Goal: Transaction & Acquisition: Purchase product/service

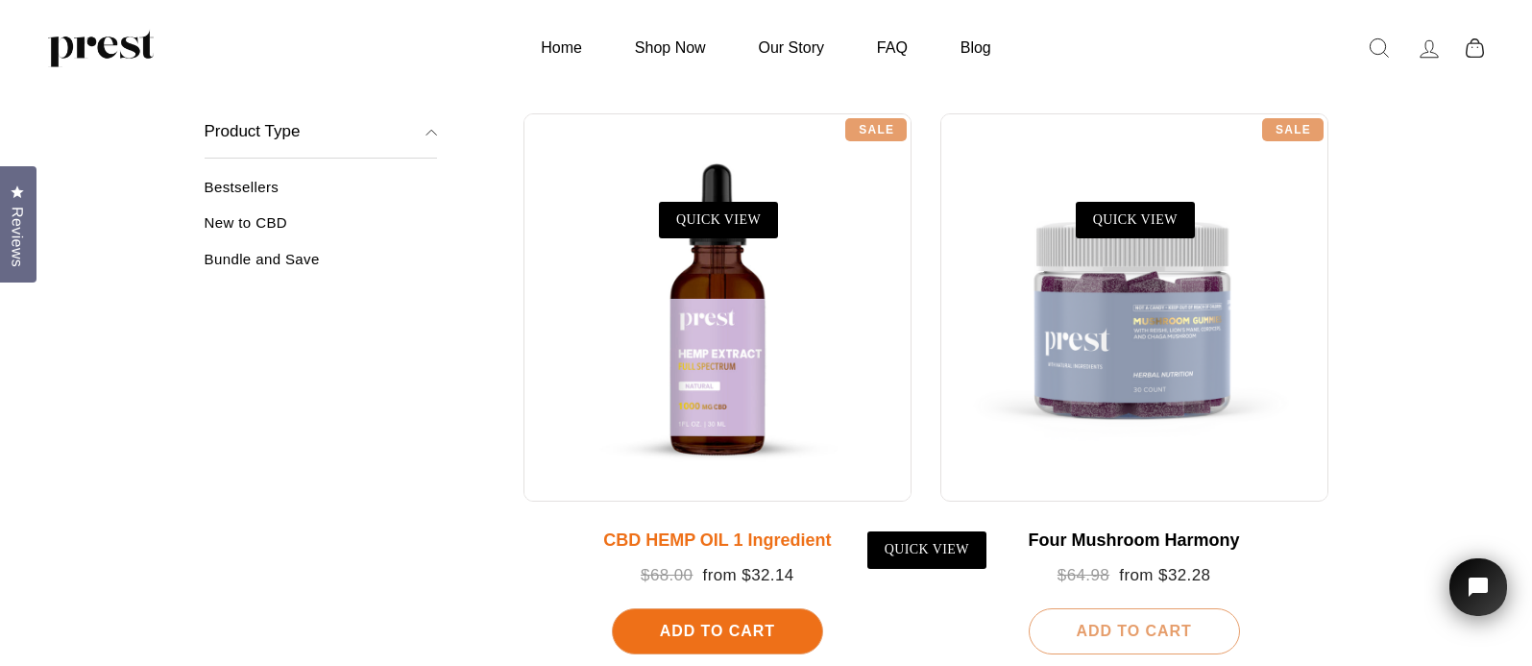
scroll to position [296, 0]
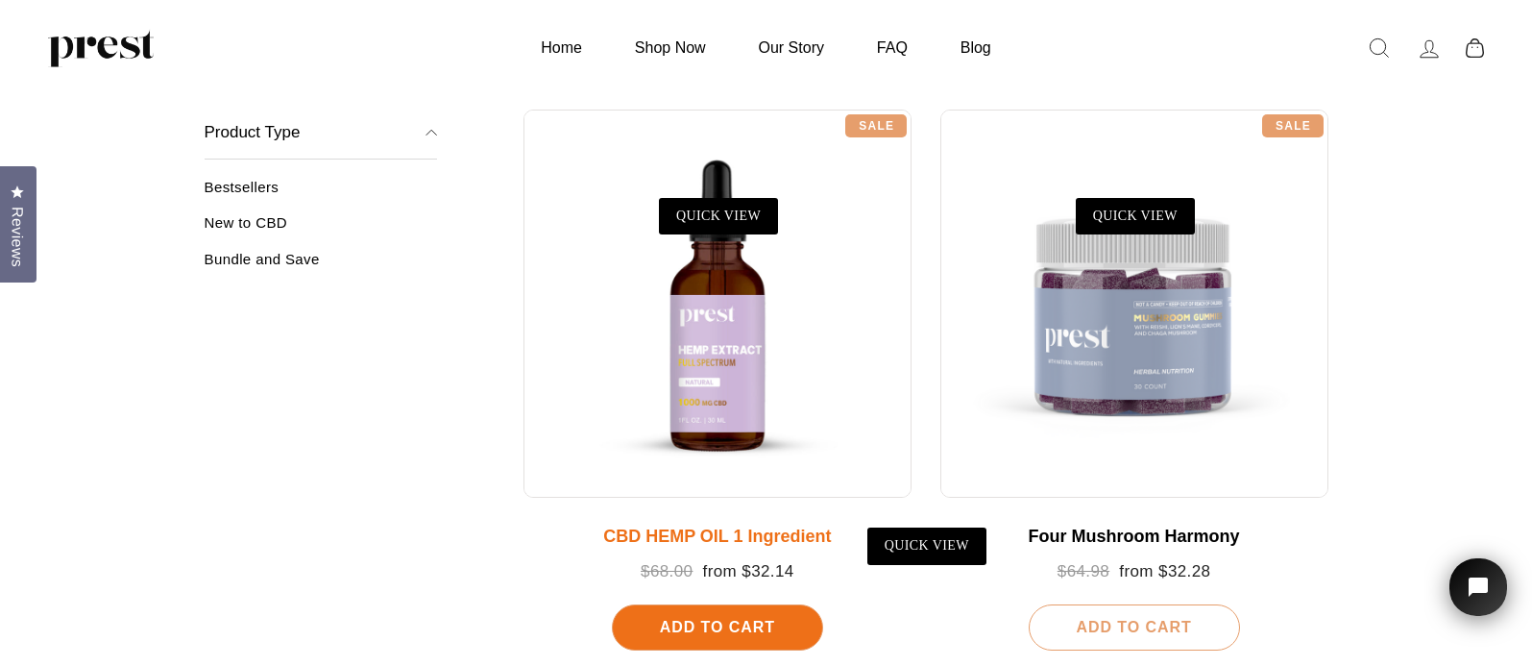
click at [735, 376] on div at bounding box center [717, 303] width 388 height 388
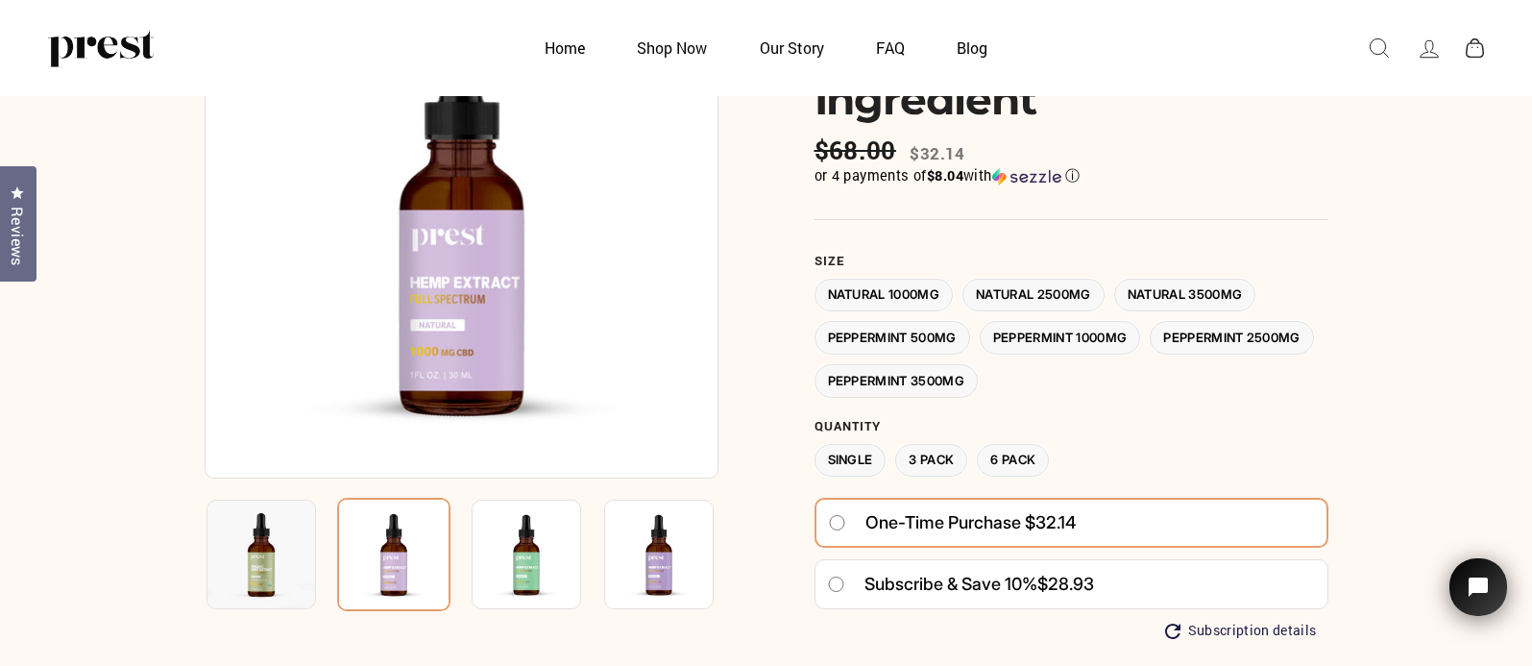
click at [1150, 354] on label "Peppermint 2500MG" at bounding box center [1232, 338] width 164 height 34
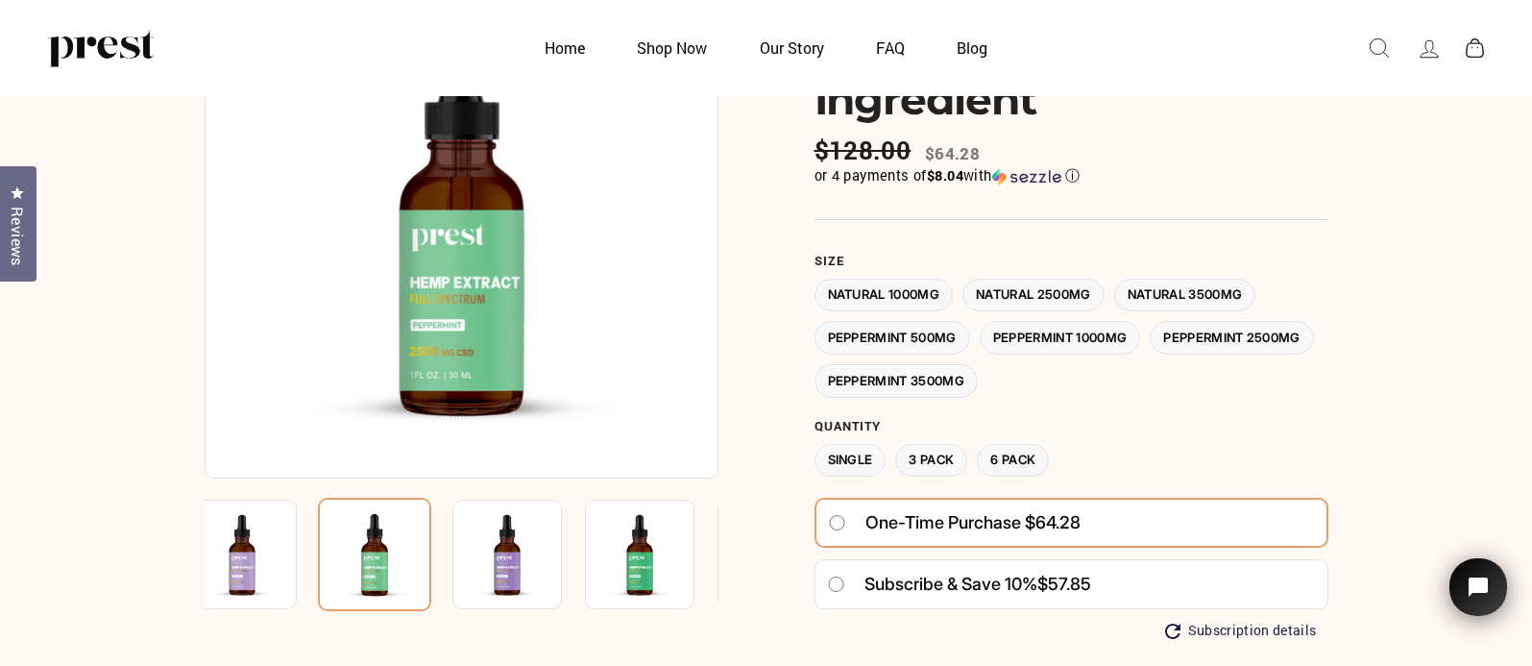
click at [1130, 335] on label "Peppermint 1000MG" at bounding box center [1060, 338] width 161 height 34
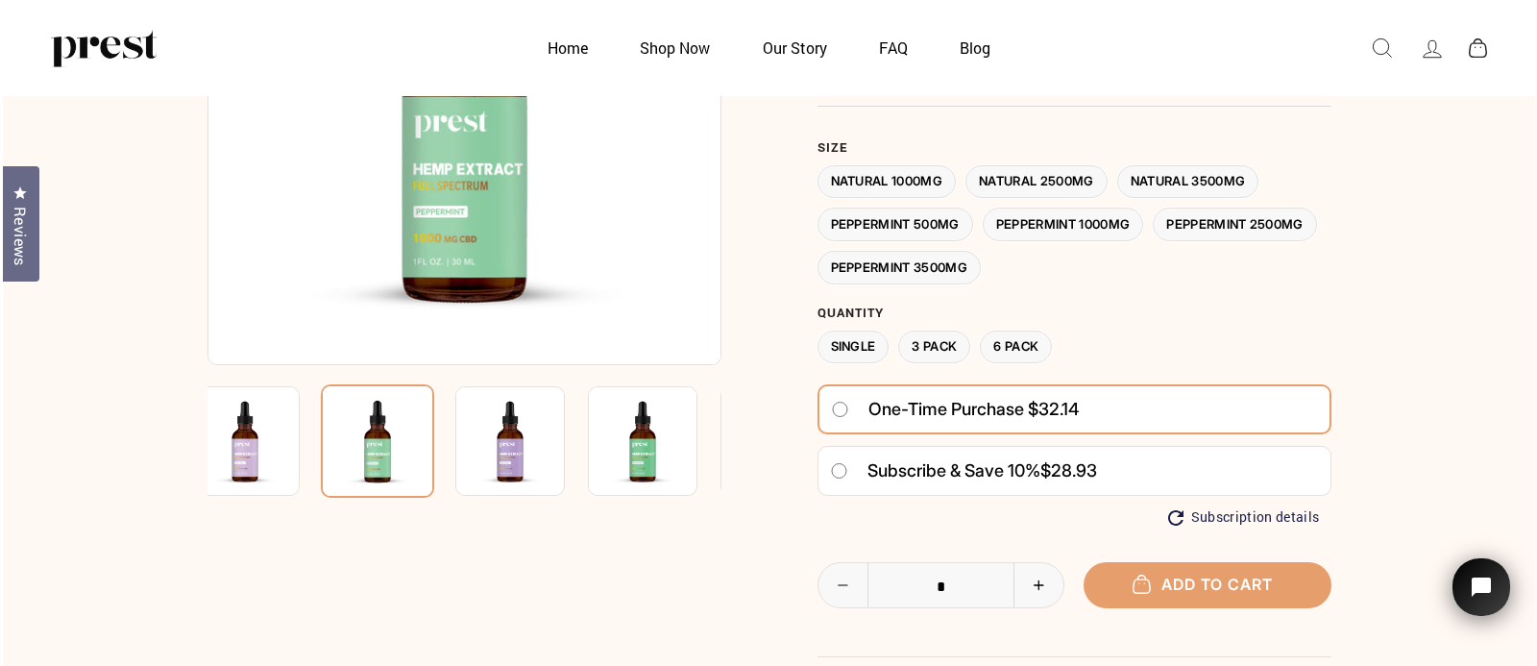
scroll to position [288, 0]
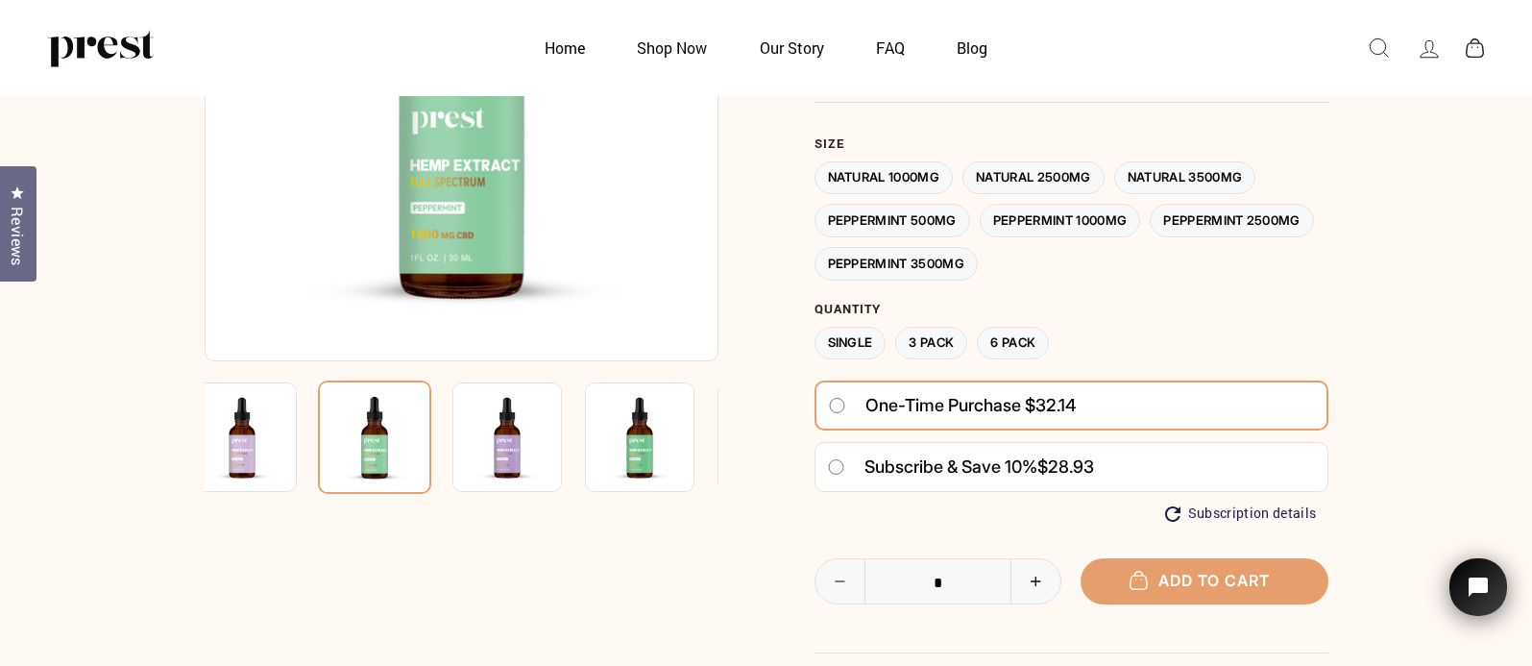
click at [1032, 563] on button "+" at bounding box center [1035, 581] width 50 height 44
type input "*"
click at [1239, 570] on span "Add to cart" at bounding box center [1204, 579] width 131 height 19
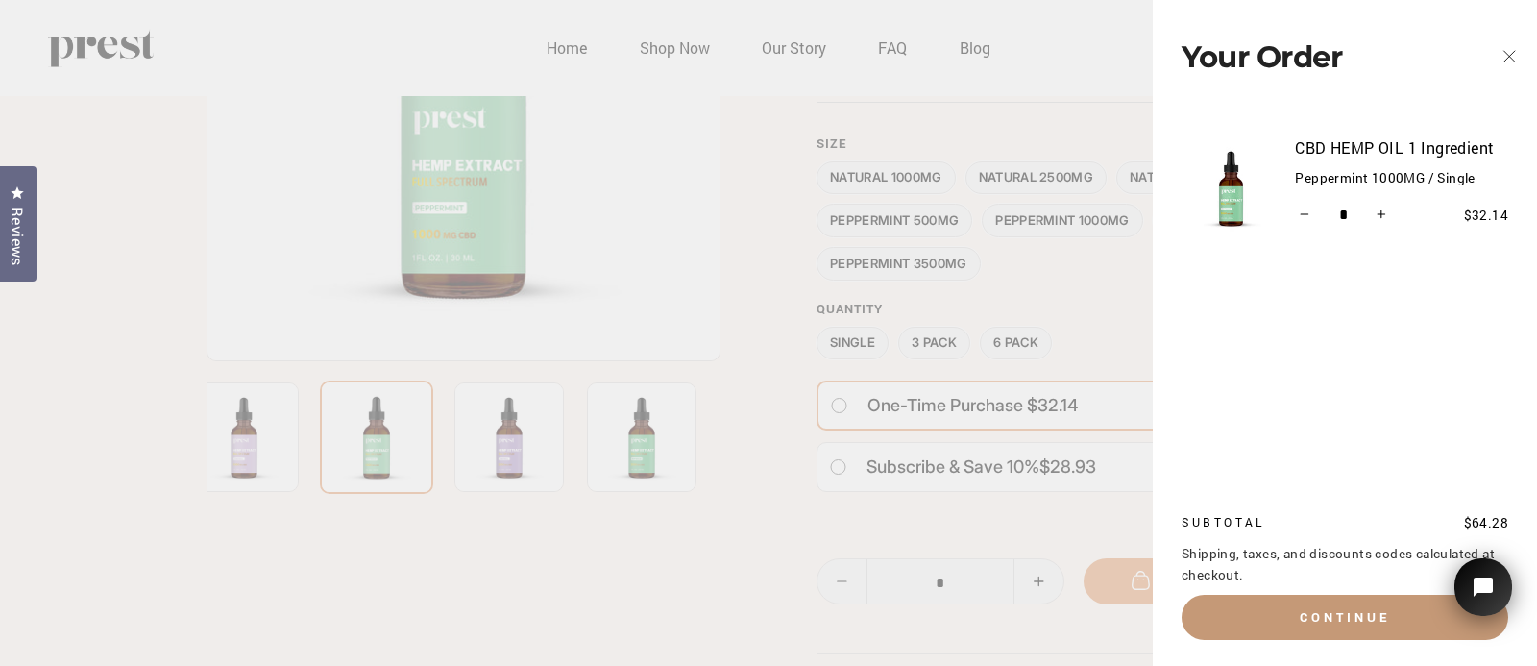
click at [1372, 609] on button "Continue" at bounding box center [1344, 617] width 327 height 44
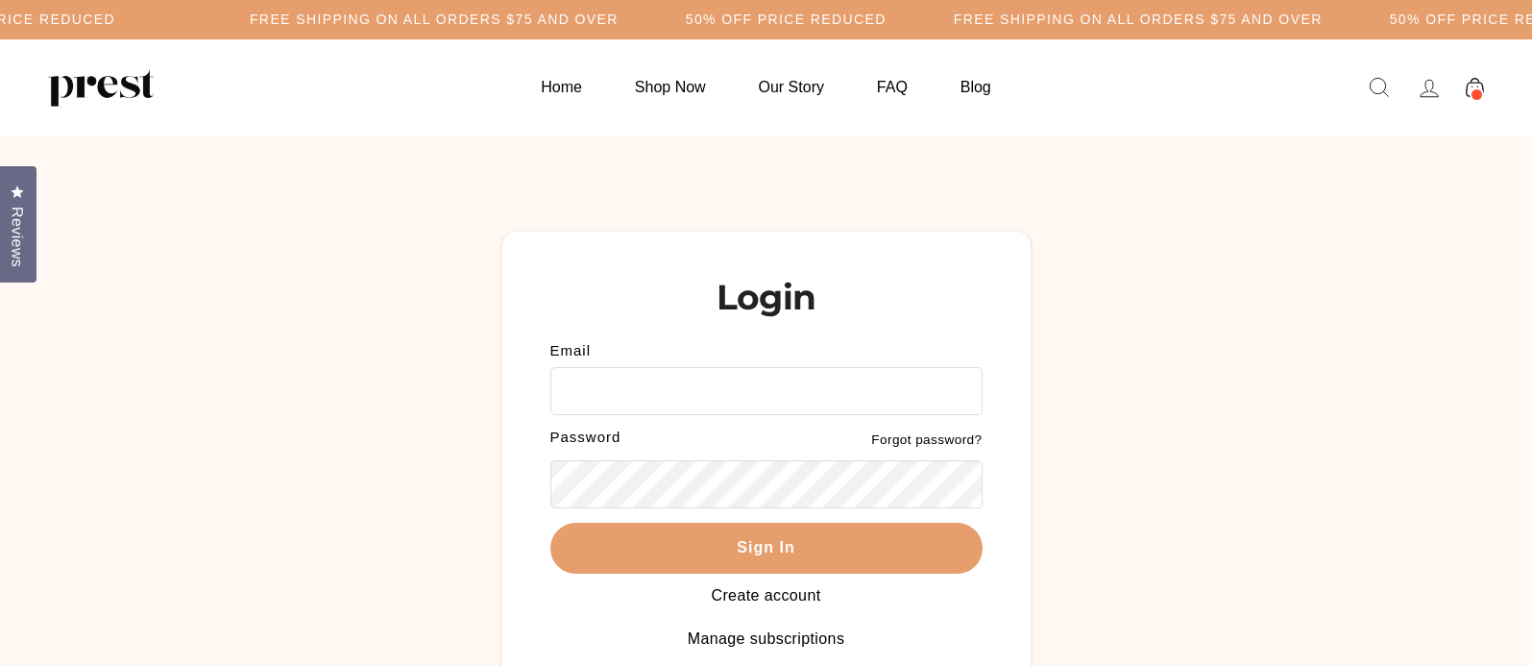
type input "**********"
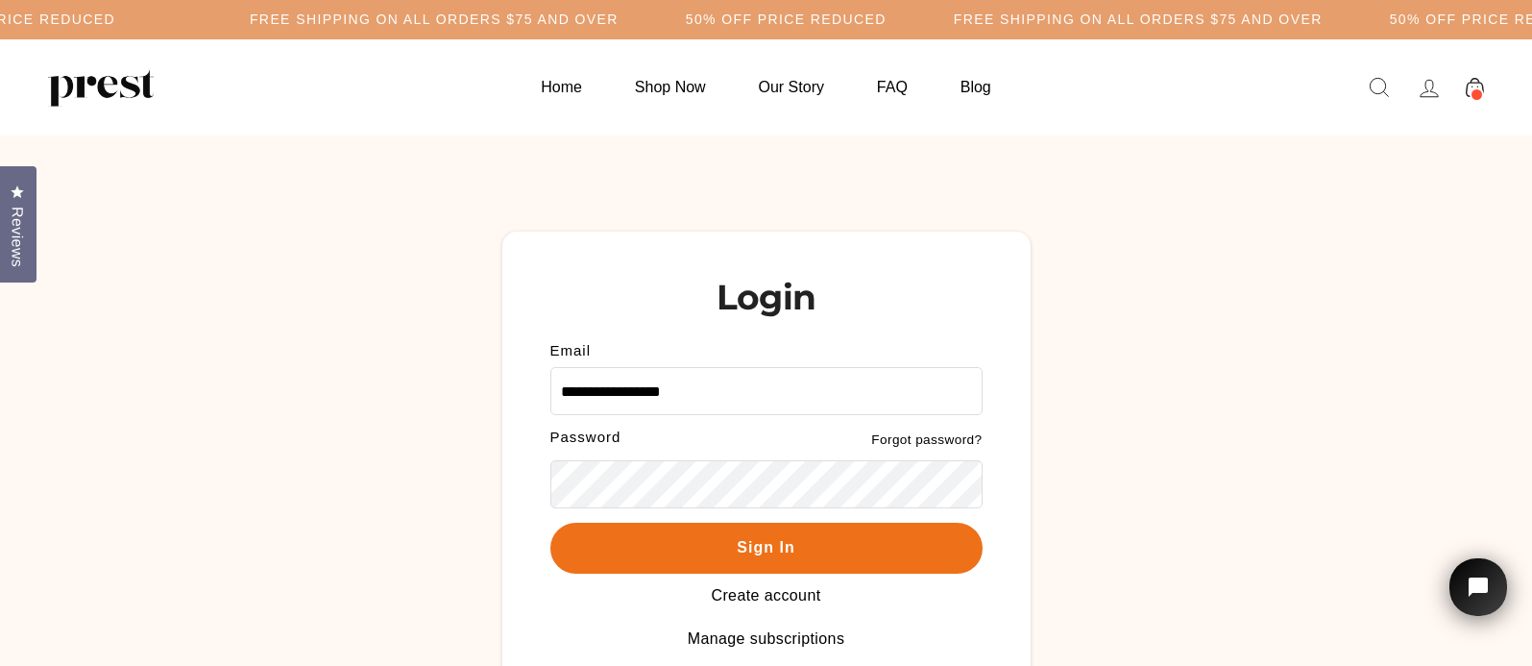
click at [777, 550] on button "Sign In" at bounding box center [766, 547] width 432 height 51
